Goal: Task Accomplishment & Management: Manage account settings

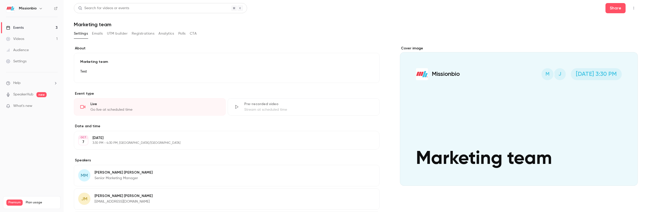
scroll to position [52, 0]
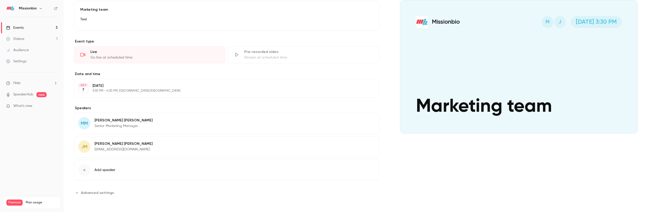
click at [90, 169] on div "button" at bounding box center [84, 170] width 12 height 12
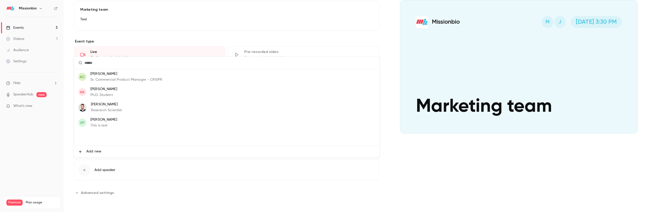
click at [99, 153] on span "Add new" at bounding box center [93, 151] width 15 height 5
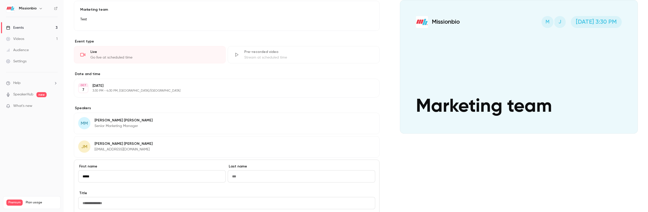
type input "*****"
type input "*********"
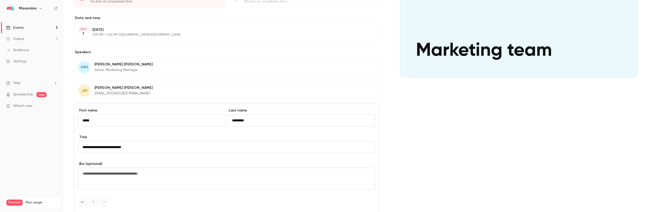
scroll to position [108, 0]
type input "**********"
click at [189, 175] on textarea at bounding box center [226, 179] width 297 height 22
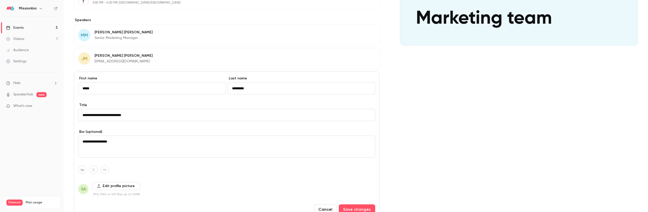
scroll to position [141, 0]
drag, startPoint x: 134, startPoint y: 142, endPoint x: 94, endPoint y: 142, distance: 39.5
click at [94, 142] on textarea "**********" at bounding box center [226, 146] width 297 height 22
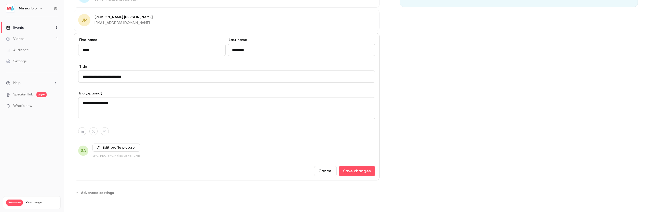
scroll to position [178, 0]
type textarea "**********"
click at [358, 171] on button "Save changes" at bounding box center [357, 171] width 36 height 10
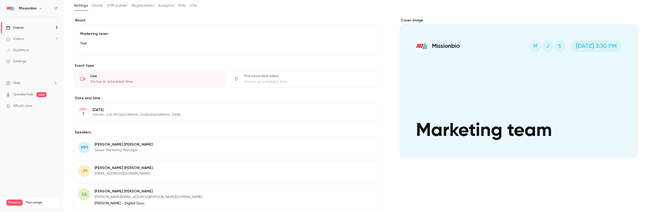
scroll to position [0, 0]
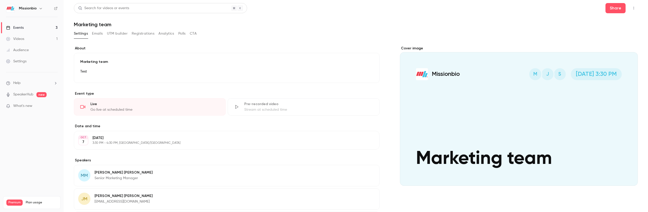
click at [119, 65] on div "Marketing team Test Edit" at bounding box center [226, 68] width 305 height 30
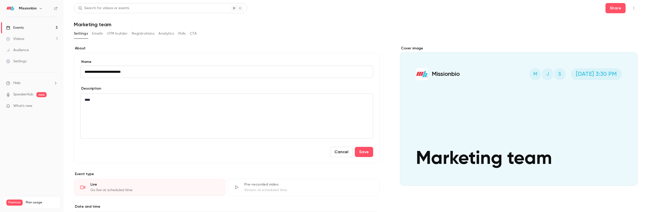
scroll to position [0, 0]
type input "**********"
click at [365, 151] on button "Save" at bounding box center [364, 152] width 18 height 10
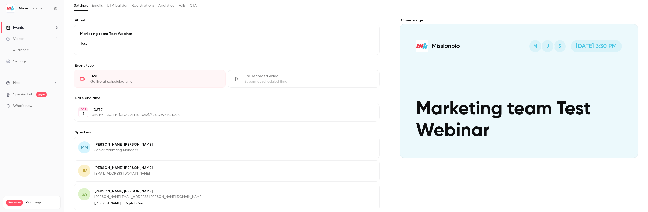
scroll to position [81, 0]
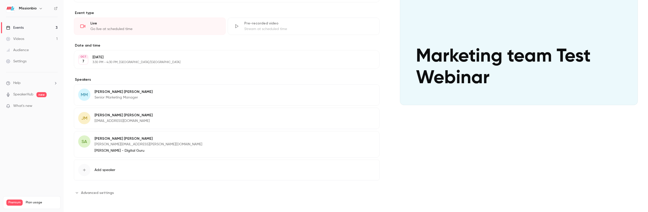
click at [107, 169] on span "Add speaker" at bounding box center [104, 170] width 21 height 5
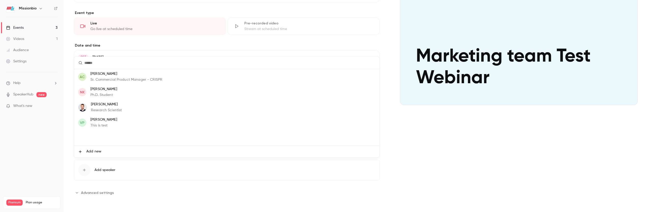
click at [100, 121] on p "[PERSON_NAME]" at bounding box center [103, 119] width 27 height 5
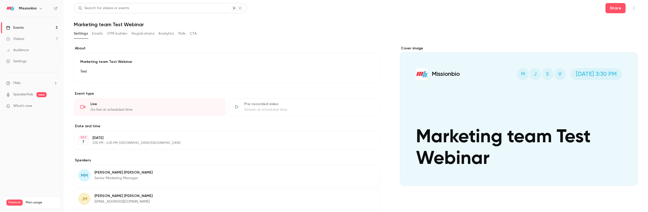
scroll to position [104, 0]
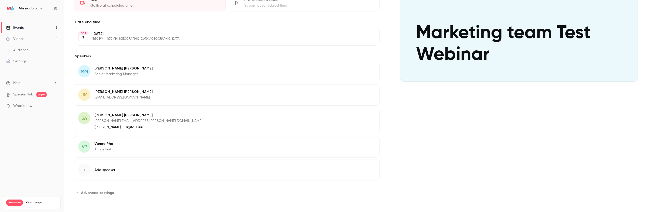
click at [97, 194] on span "Advanced settings" at bounding box center [97, 192] width 33 height 5
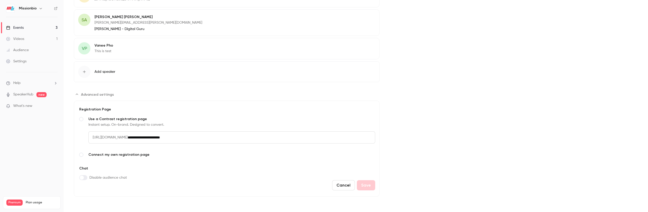
scroll to position [109, 0]
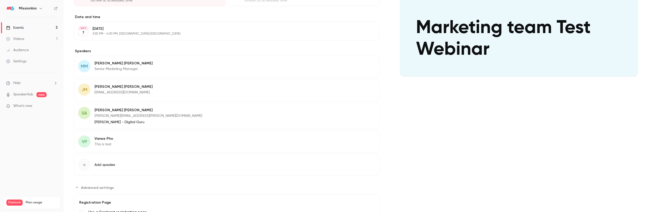
click at [425, 132] on div "Cover image Missionbio V S J M [DATE] 3:30 PM Marketing team Test Webinar" at bounding box center [519, 113] width 238 height 353
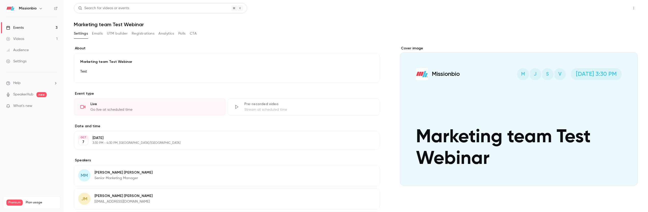
click at [612, 12] on button "Share" at bounding box center [615, 8] width 20 height 10
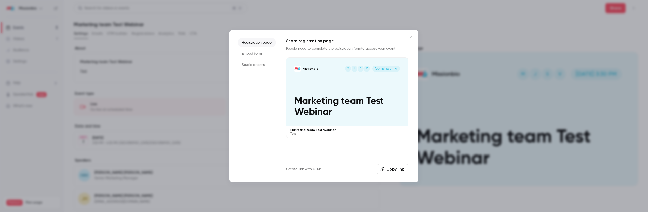
click at [344, 49] on link "registration form" at bounding box center [346, 49] width 27 height 4
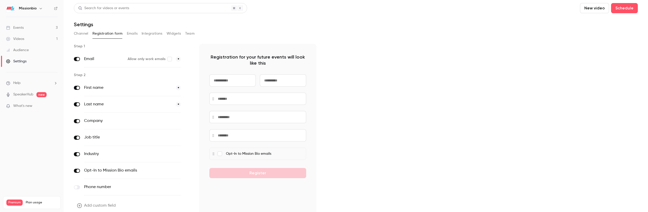
click at [128, 35] on button "Emails" at bounding box center [132, 34] width 11 height 8
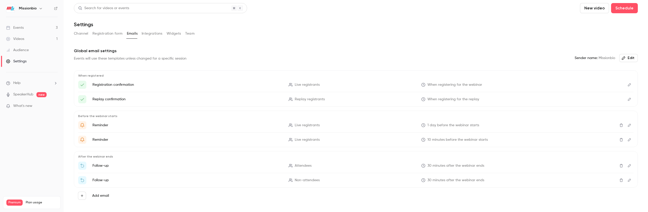
click at [106, 33] on button "Registration form" at bounding box center [107, 34] width 30 height 8
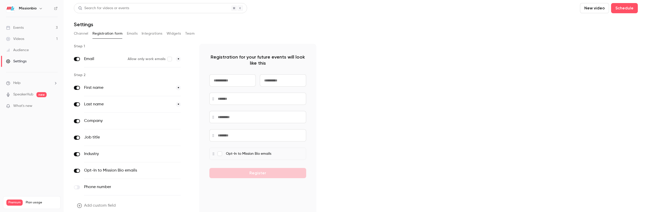
drag, startPoint x: 134, startPoint y: 34, endPoint x: 108, endPoint y: 33, distance: 25.2
click at [133, 34] on button "Emails" at bounding box center [132, 34] width 11 height 8
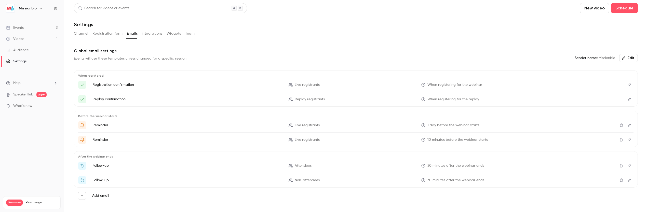
click at [79, 33] on button "Channel" at bounding box center [81, 34] width 15 height 8
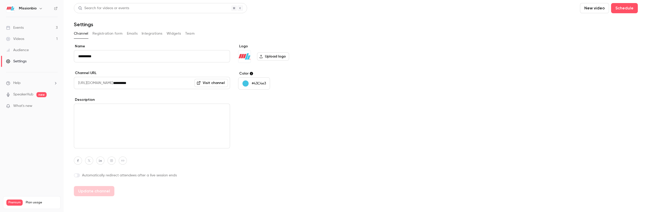
click at [127, 37] on button "Emails" at bounding box center [132, 34] width 11 height 8
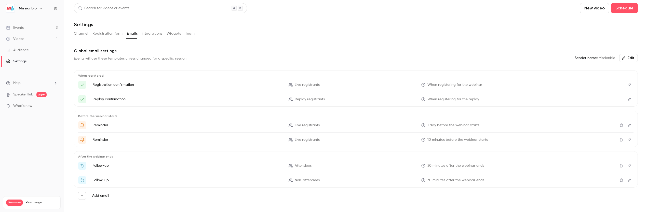
click at [29, 53] on link "Audience" at bounding box center [32, 50] width 64 height 11
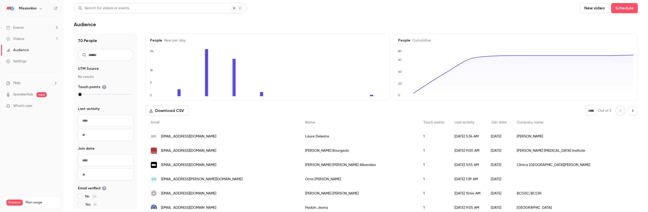
click at [20, 29] on div "Events" at bounding box center [15, 27] width 18 height 5
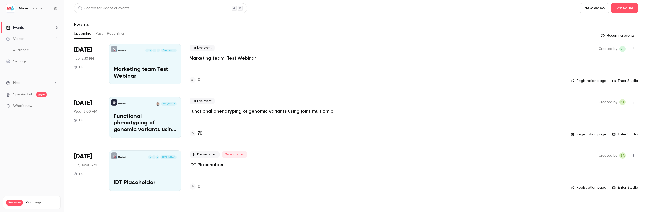
click at [582, 80] on link "Registration page" at bounding box center [587, 80] width 35 height 5
